Goal: Download file/media

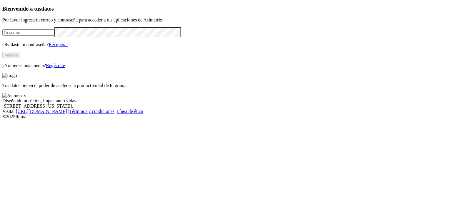
type input "[EMAIL_ADDRESS][PERSON_NAME][DOMAIN_NAME]"
click at [20, 58] on button "Ingresa" at bounding box center [11, 55] width 18 height 6
